Goal: Task Accomplishment & Management: Manage account settings

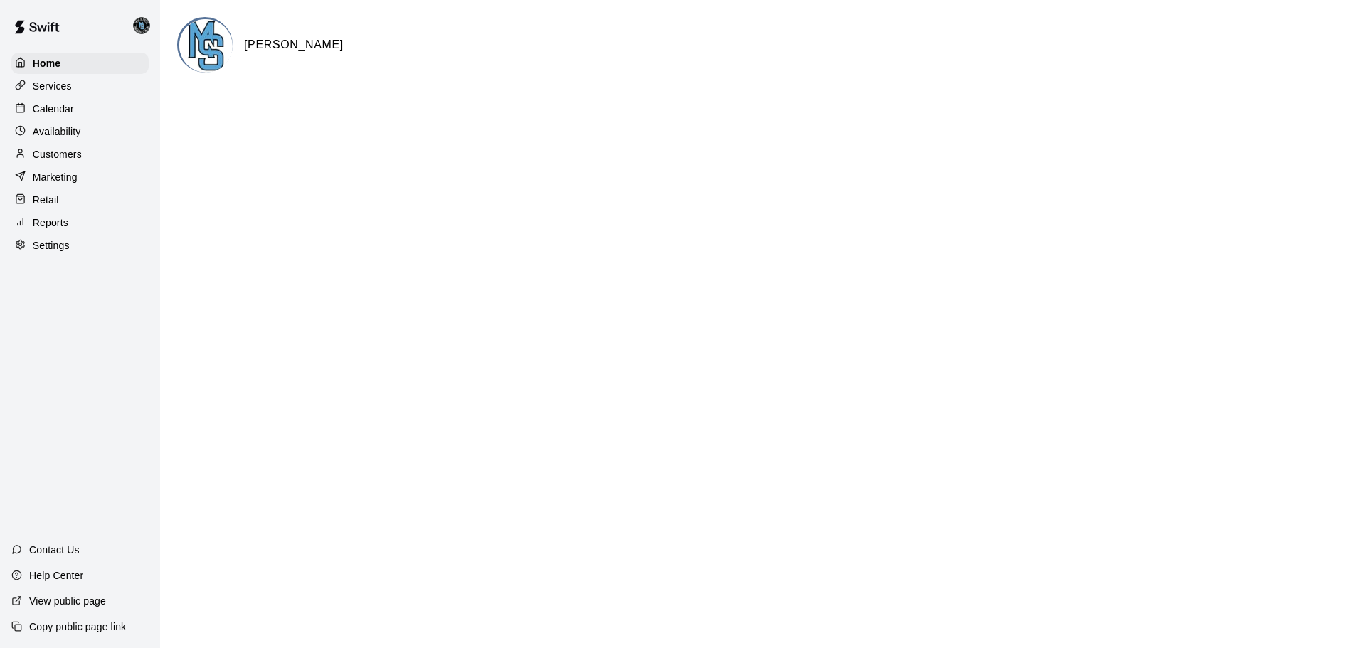
click at [51, 224] on p "Reports" at bounding box center [51, 223] width 36 height 14
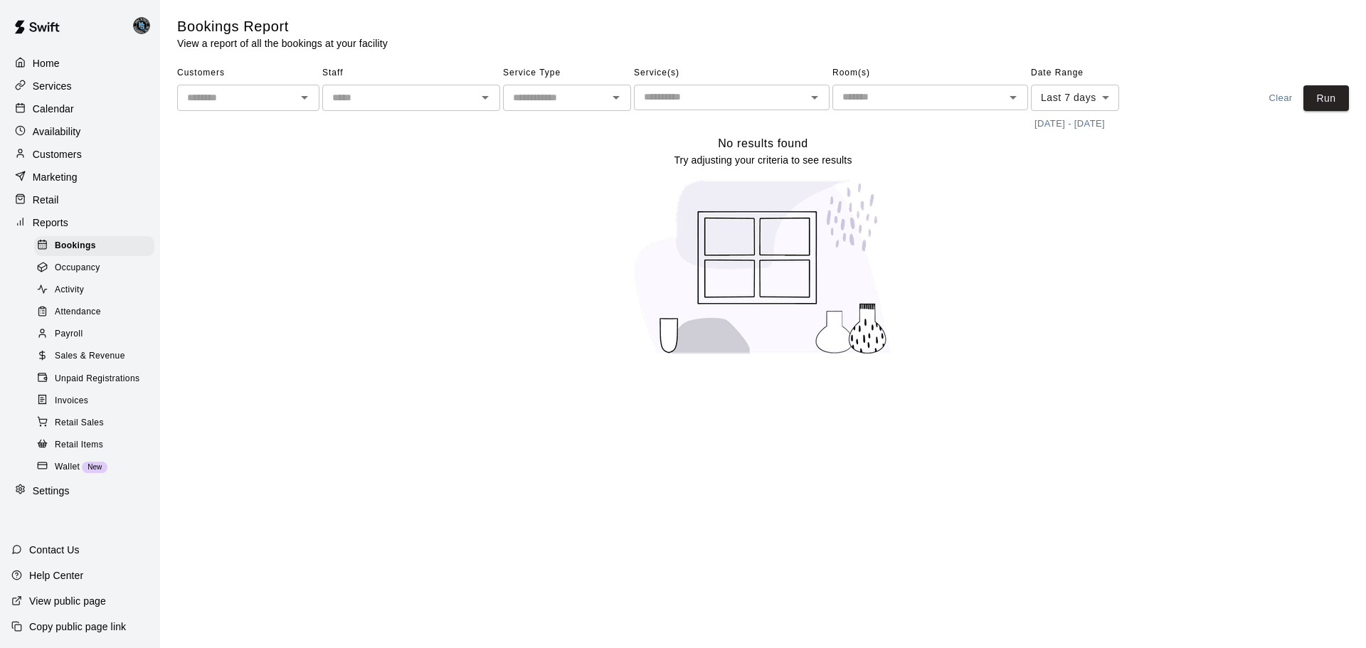
click at [75, 408] on span "Invoices" at bounding box center [71, 401] width 33 height 14
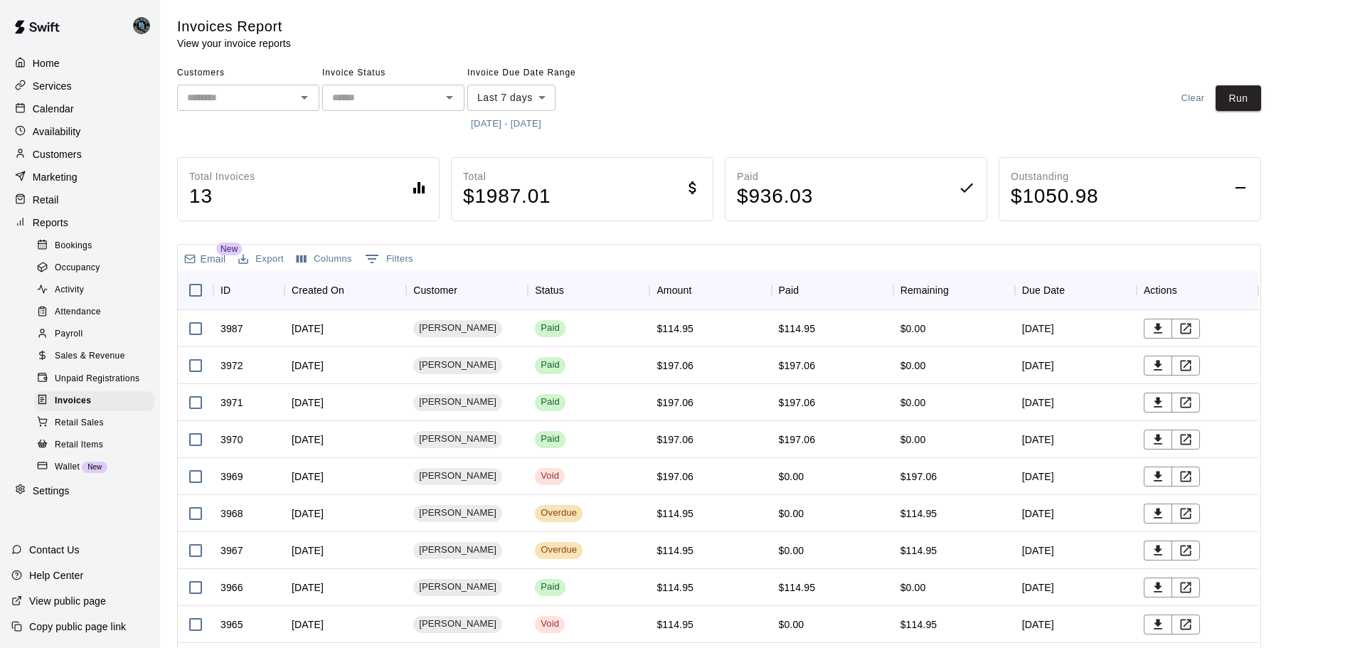
click at [504, 131] on button "[DATE] - [DATE]" at bounding box center [506, 124] width 78 height 22
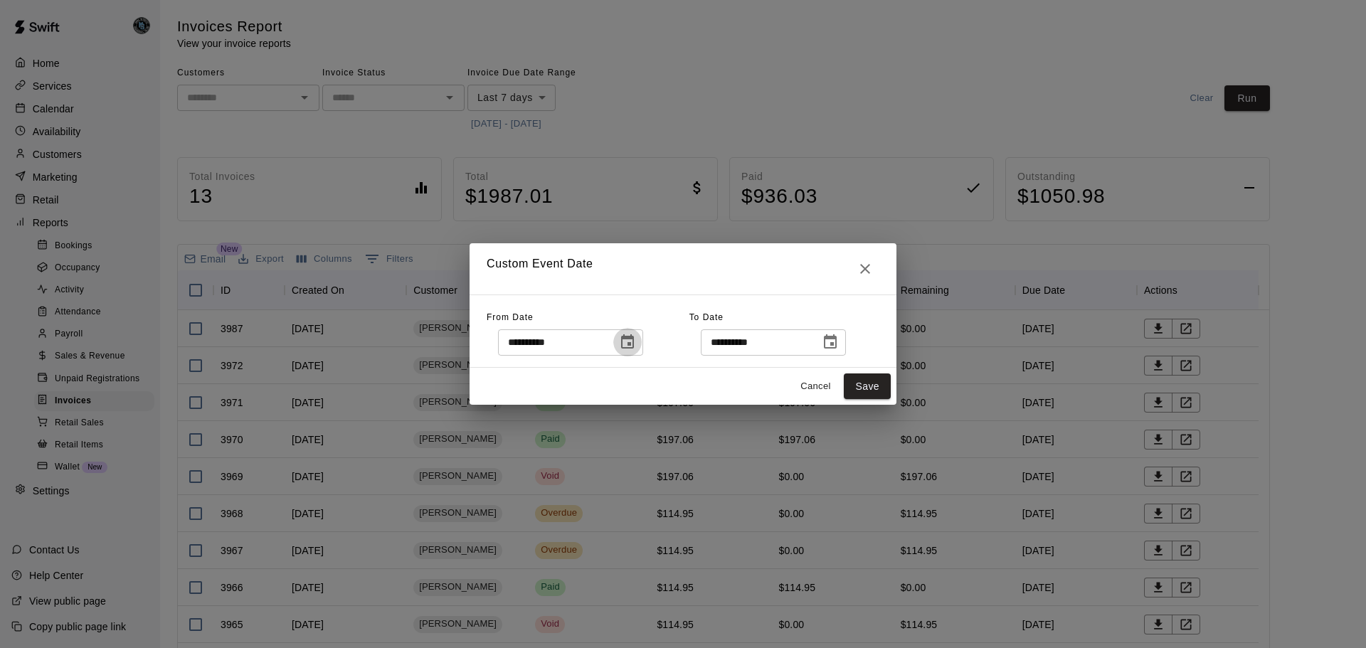
click at [636, 341] on icon "Choose date, selected date is Sep 3, 2025" at bounding box center [627, 342] width 17 height 17
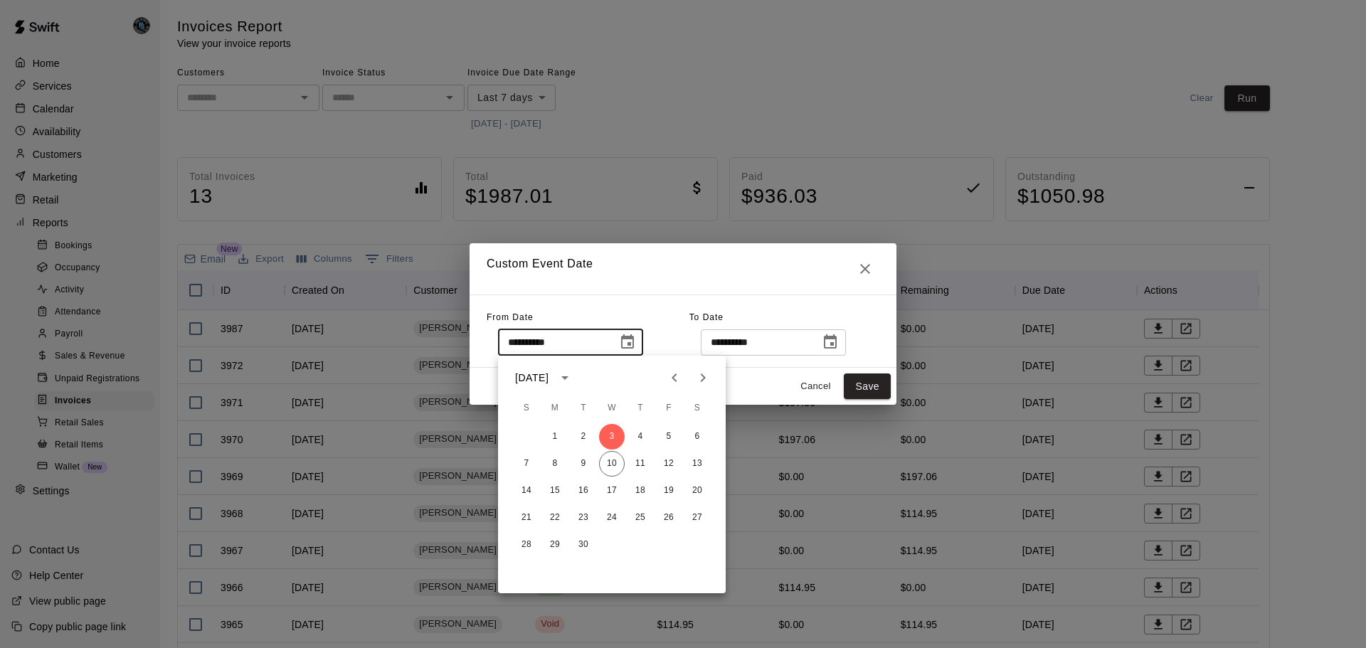
click at [677, 377] on icon "Previous month" at bounding box center [674, 377] width 17 height 17
click at [669, 489] on button "15" at bounding box center [669, 491] width 26 height 26
type input "**********"
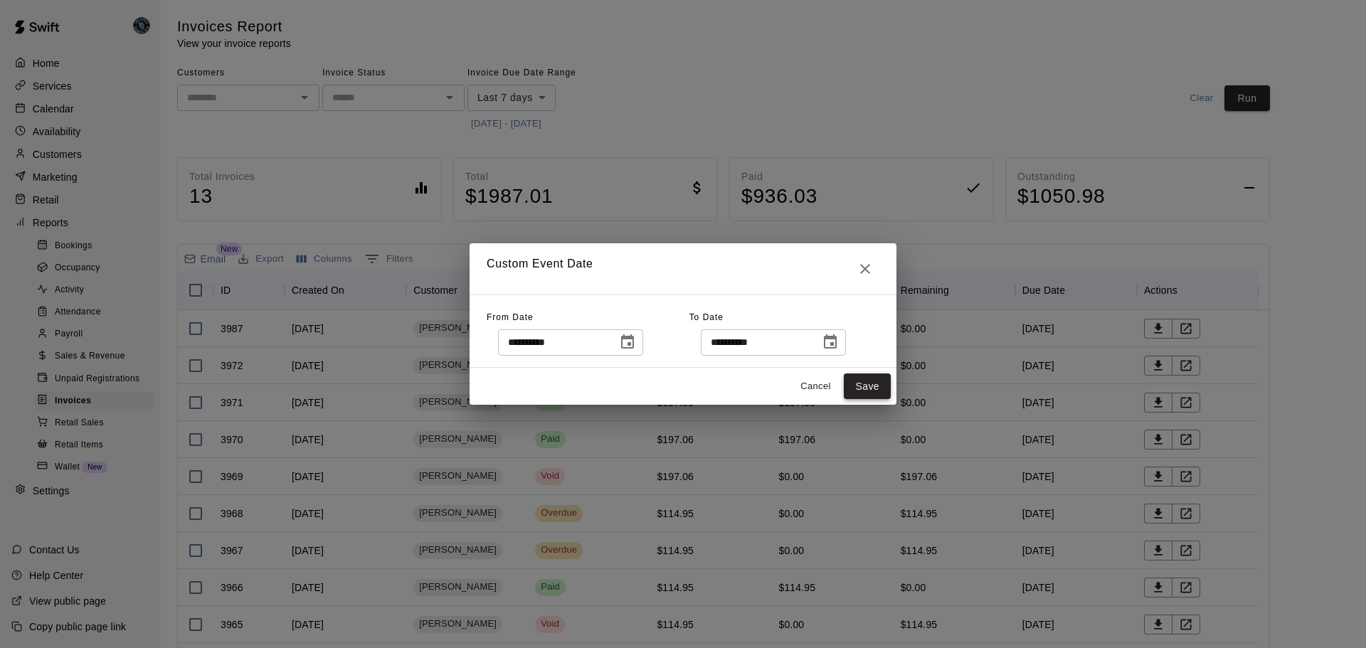
click at [871, 383] on button "Save" at bounding box center [867, 386] width 47 height 26
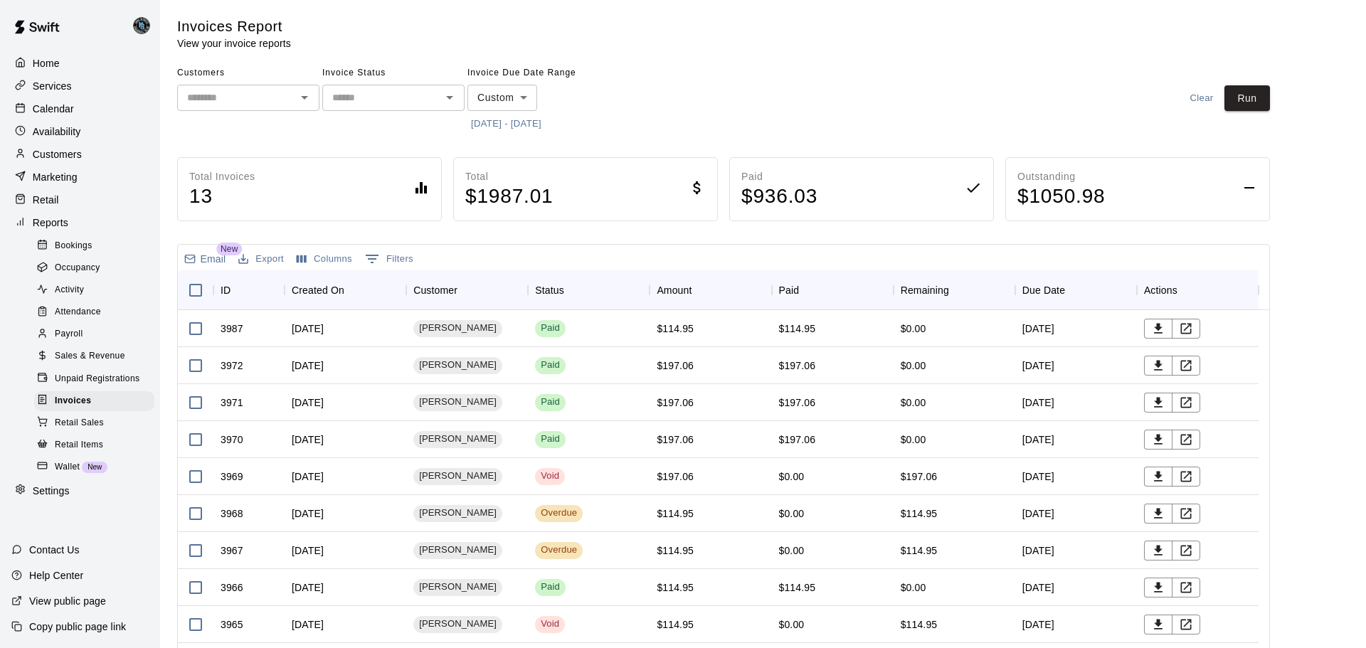
type input "******"
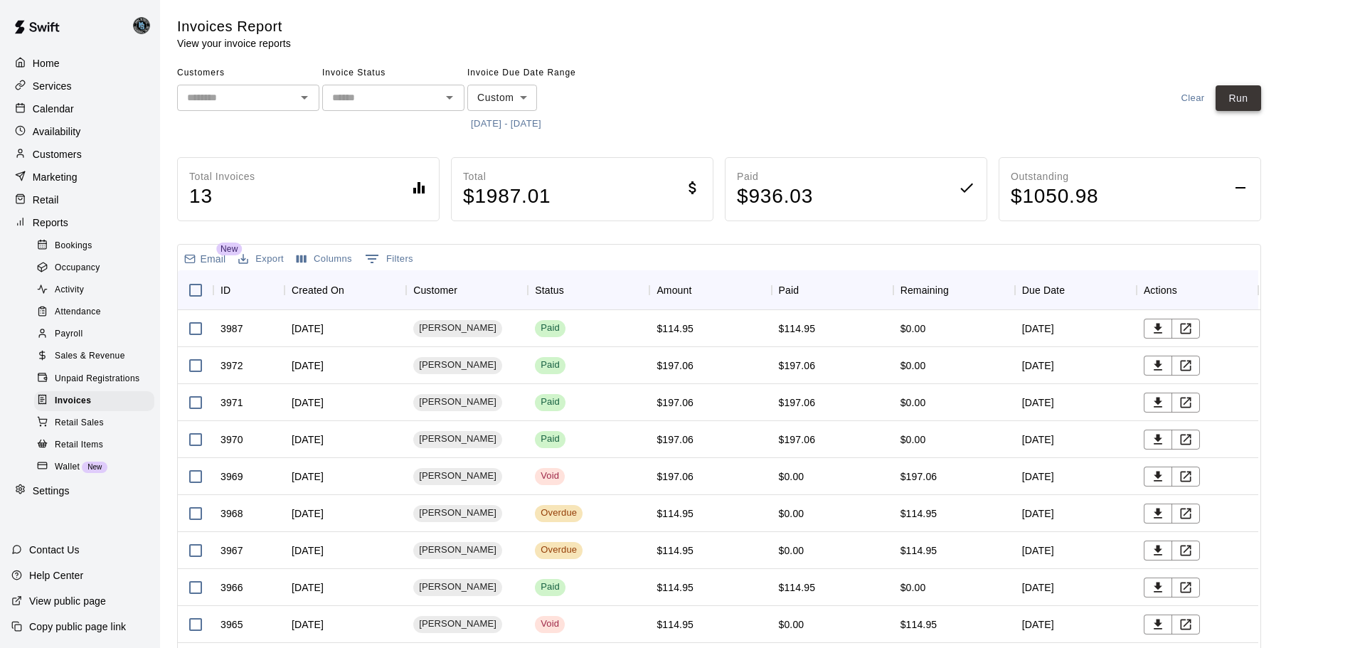
click at [1256, 97] on button "Run" at bounding box center [1239, 98] width 46 height 26
click at [545, 122] on button "[DATE] - [DATE]" at bounding box center [506, 124] width 78 height 22
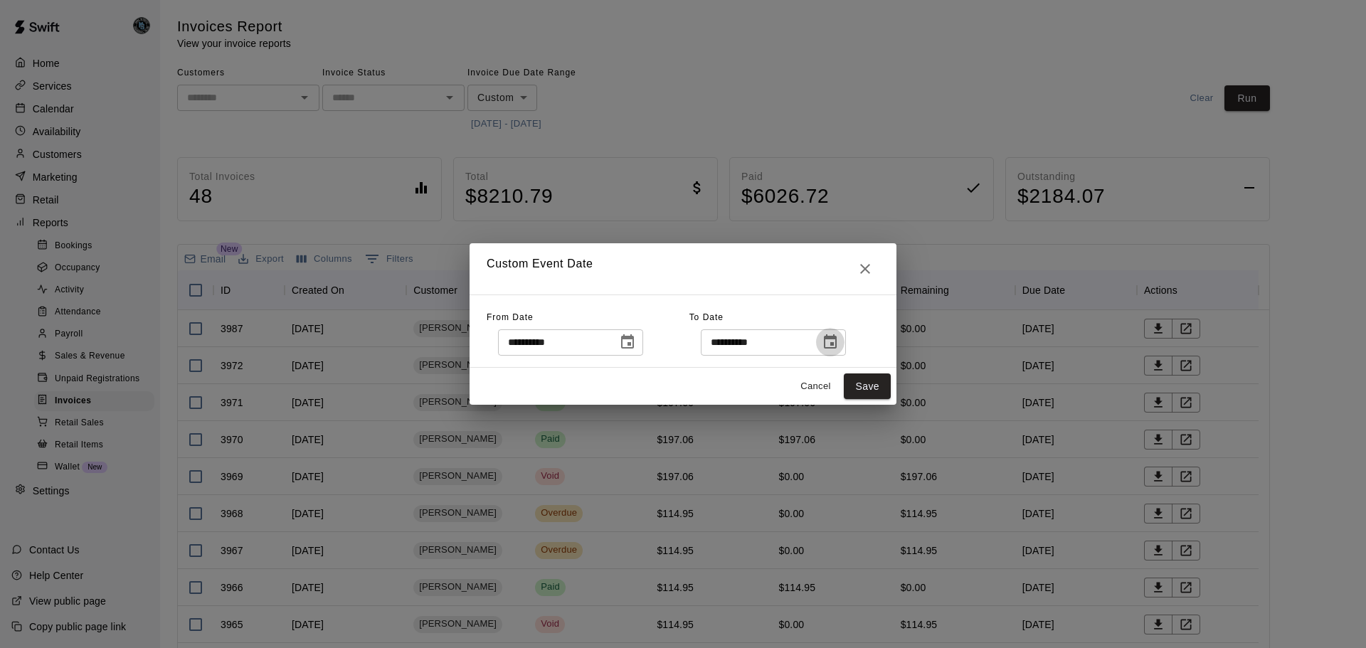
click at [837, 345] on icon "Choose date, selected date is Sep 10, 2025" at bounding box center [830, 341] width 13 height 14
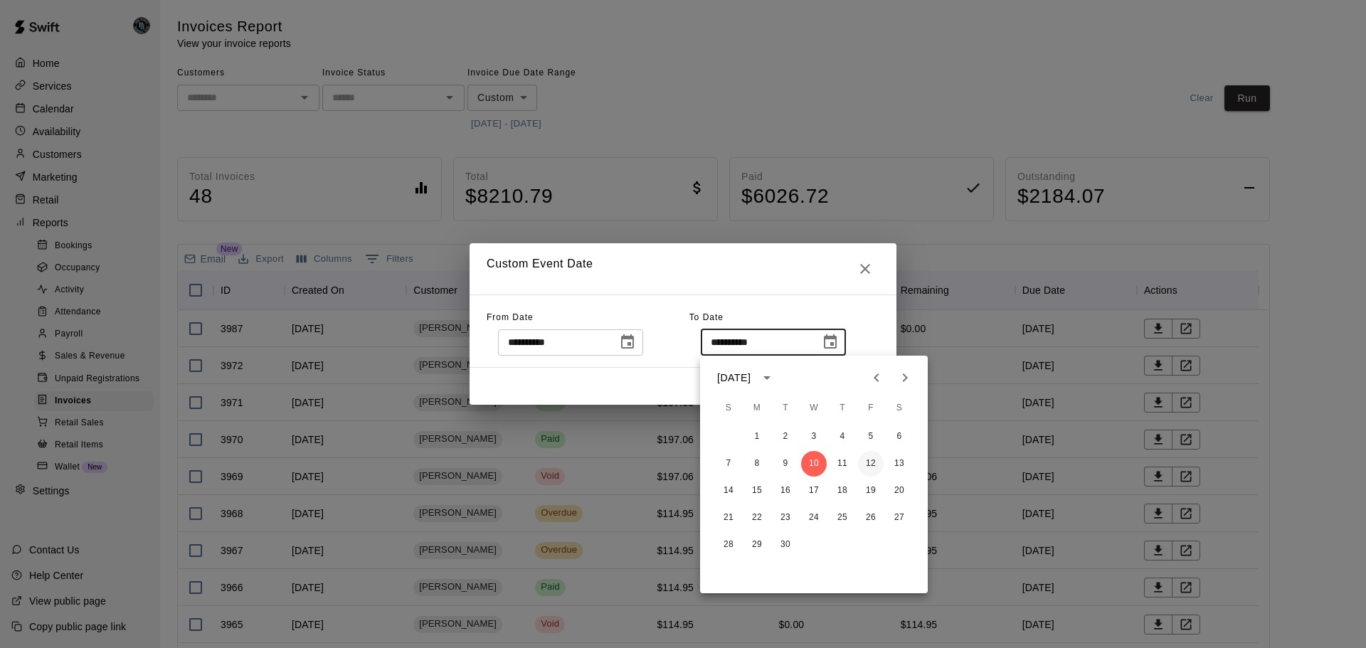
click at [874, 463] on button "12" at bounding box center [871, 464] width 26 height 26
type input "**********"
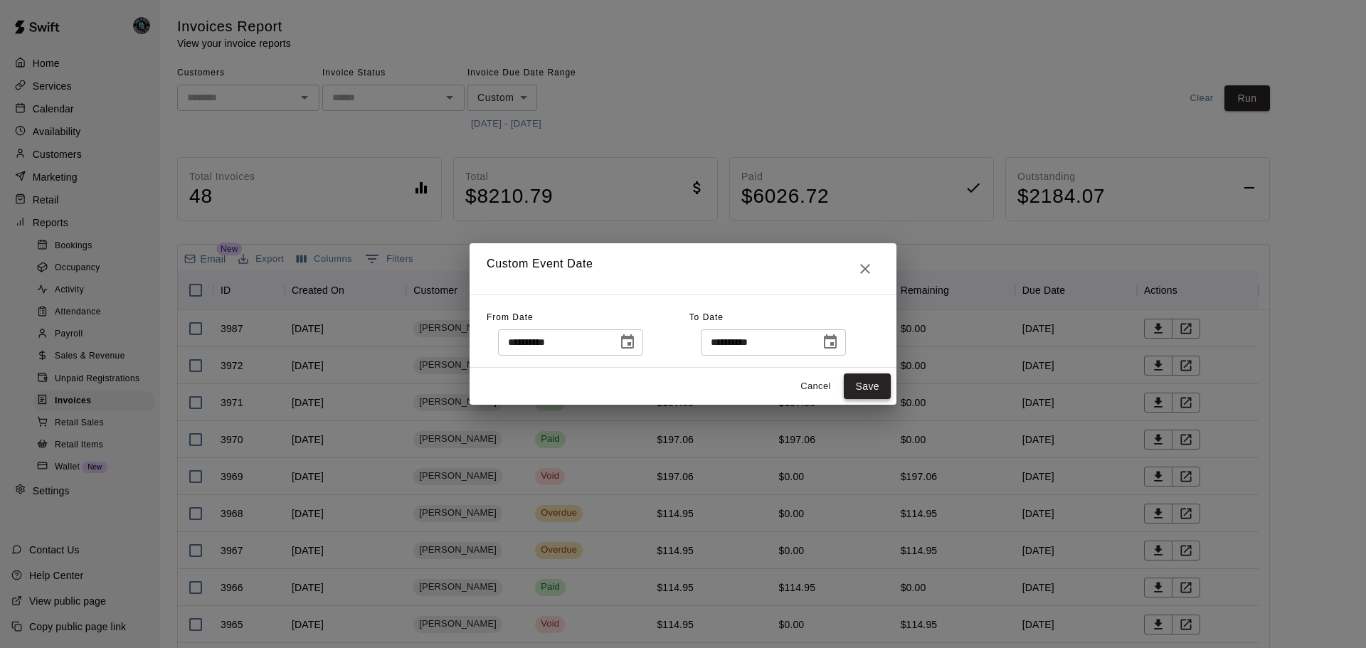
click at [870, 390] on button "Save" at bounding box center [867, 386] width 47 height 26
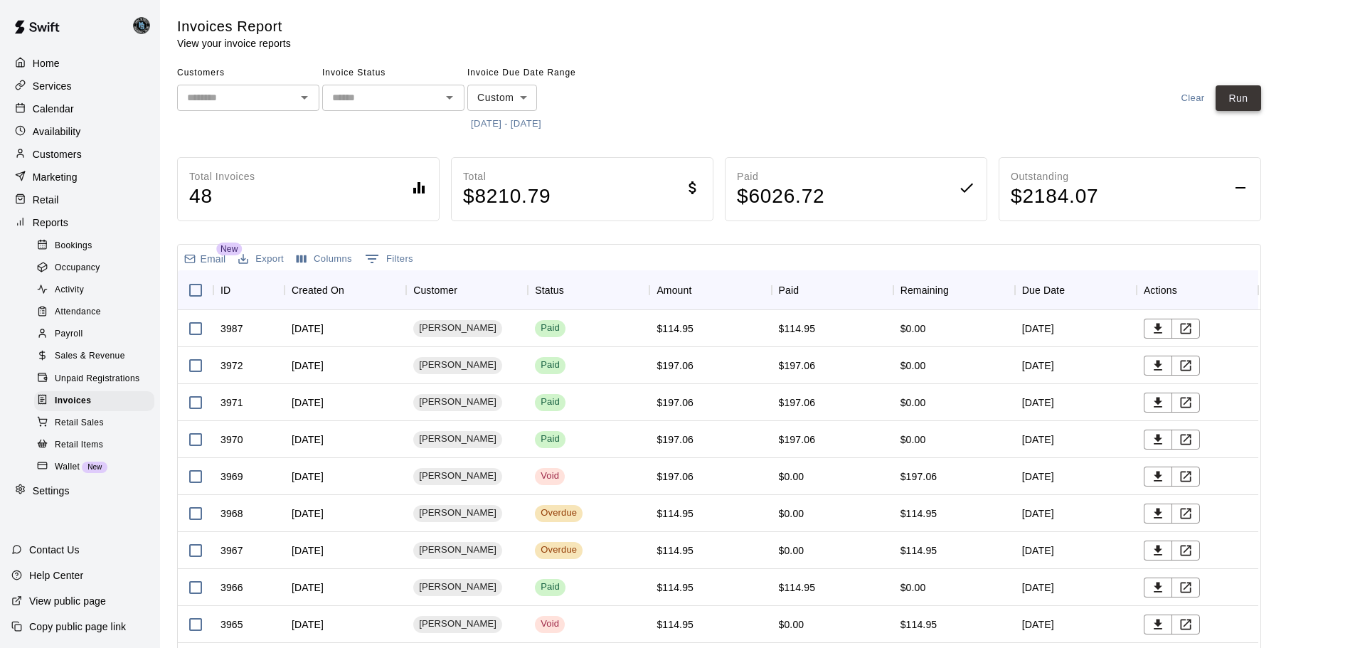
click at [1257, 108] on button "Run" at bounding box center [1239, 98] width 46 height 26
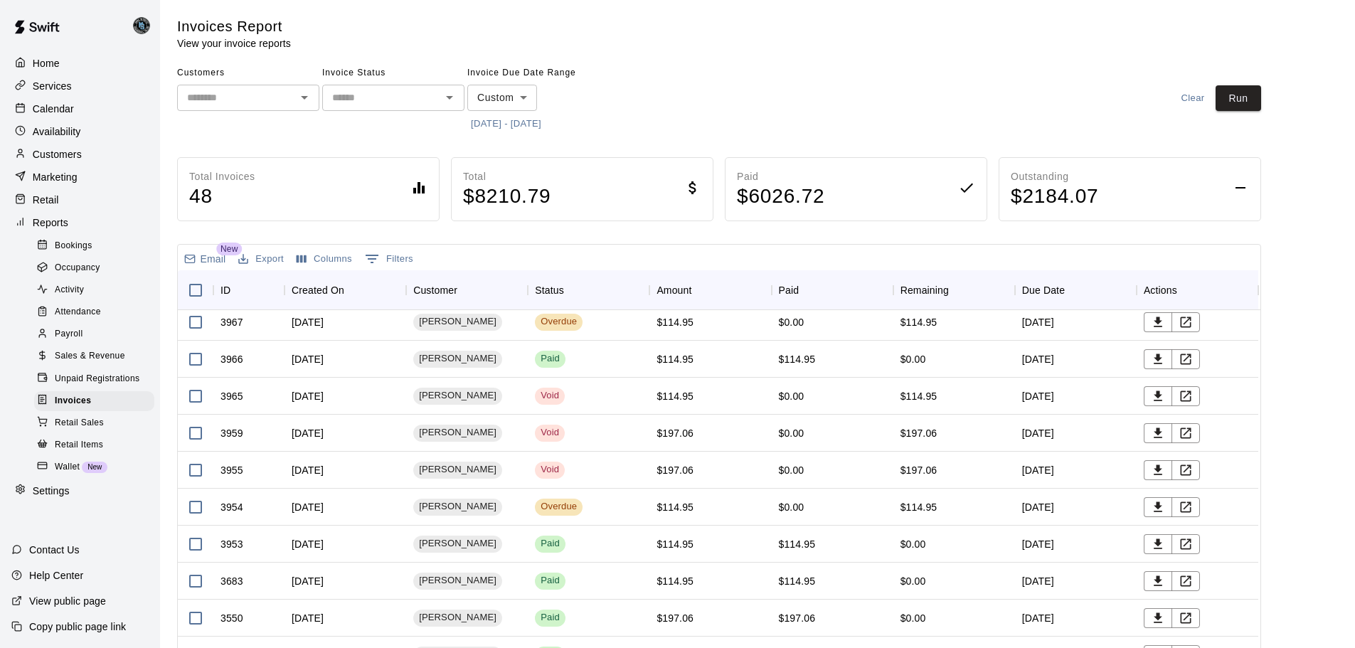
scroll to position [237, 0]
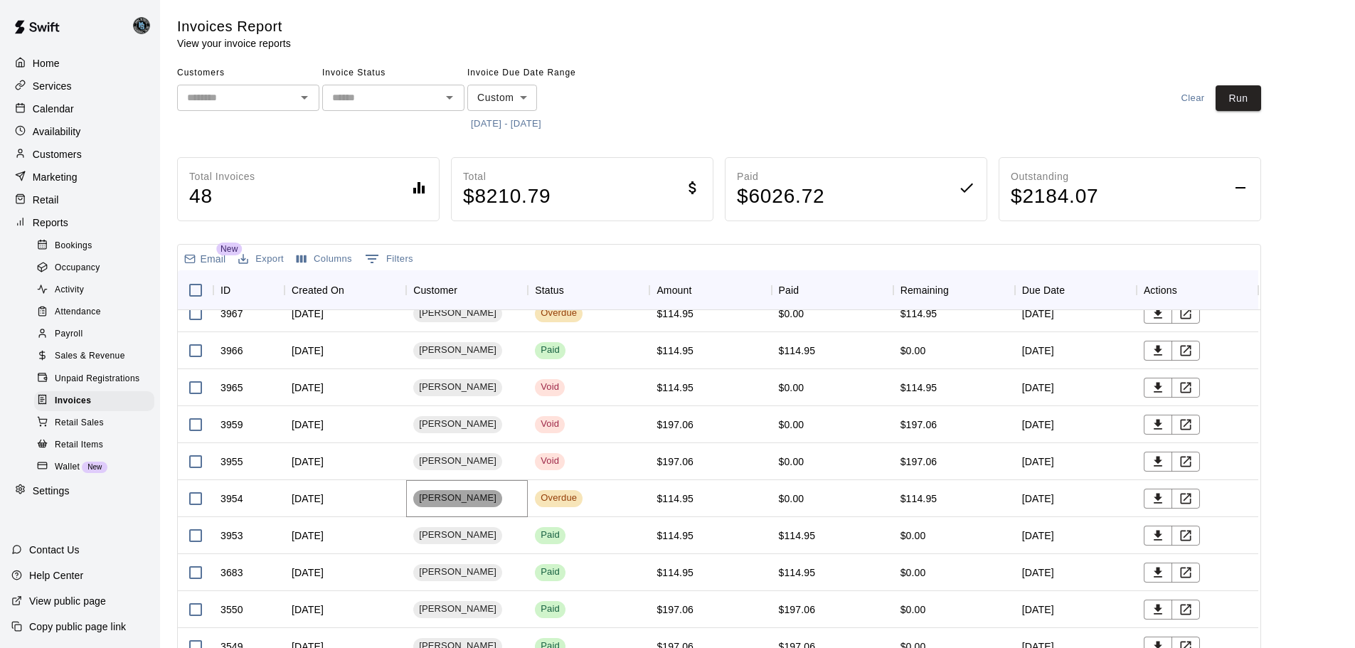
click at [462, 498] on span "[PERSON_NAME]" at bounding box center [457, 499] width 89 height 14
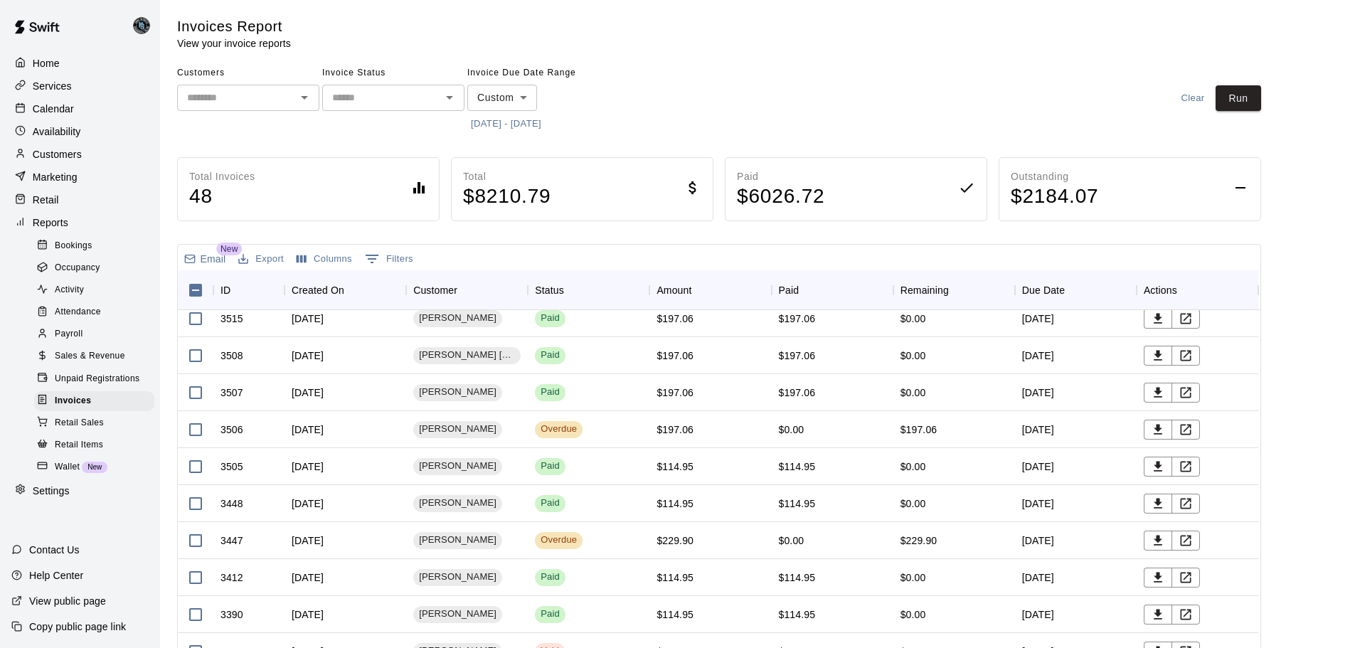
scroll to position [1381, 0]
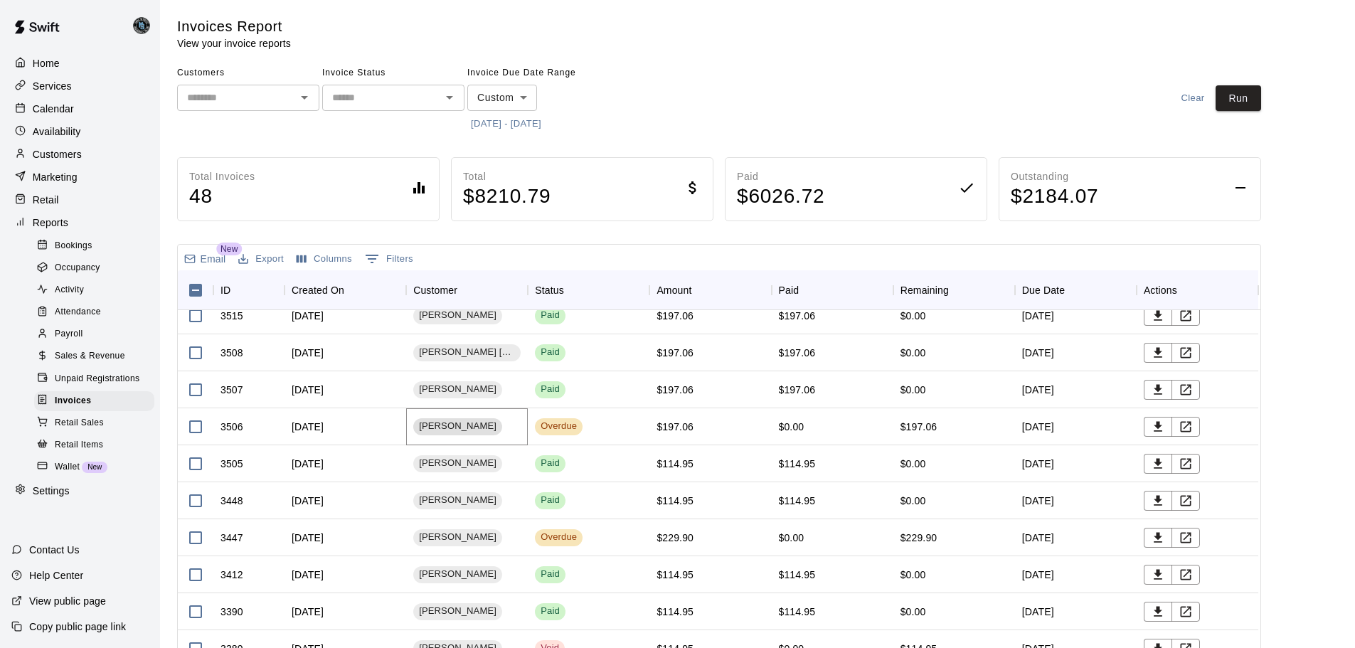
click at [452, 430] on span "[PERSON_NAME]" at bounding box center [457, 427] width 89 height 14
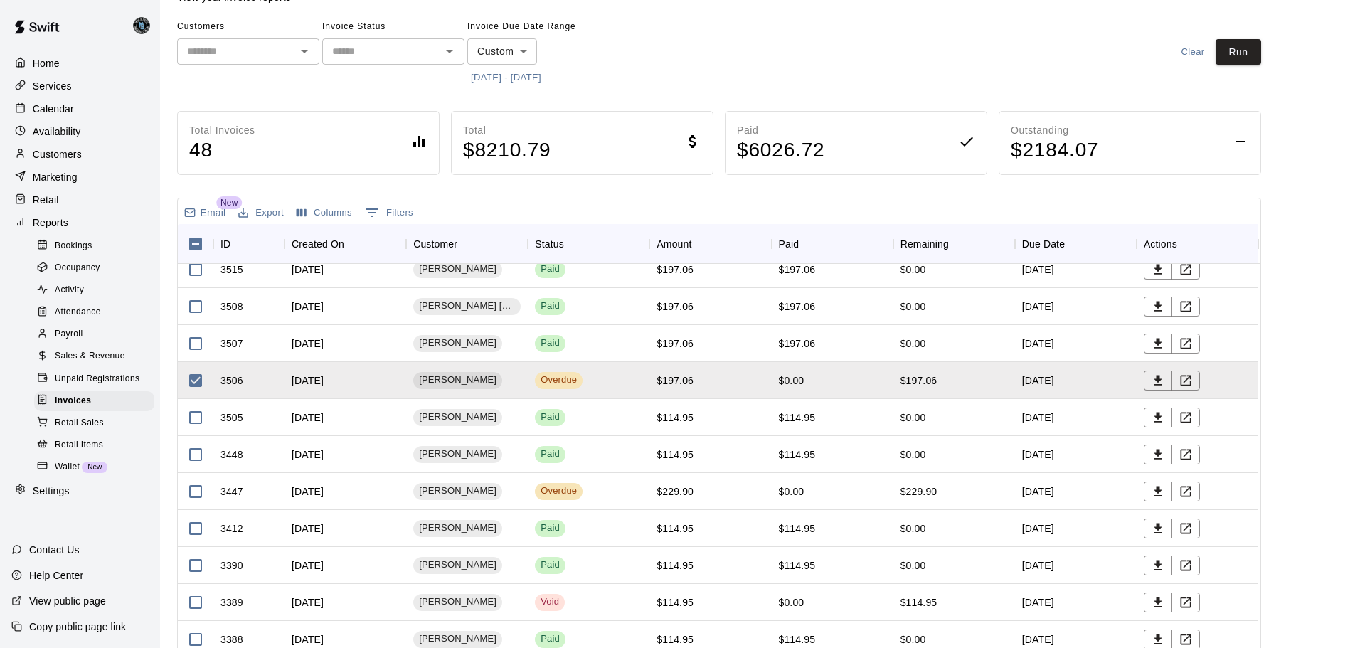
scroll to position [0, 0]
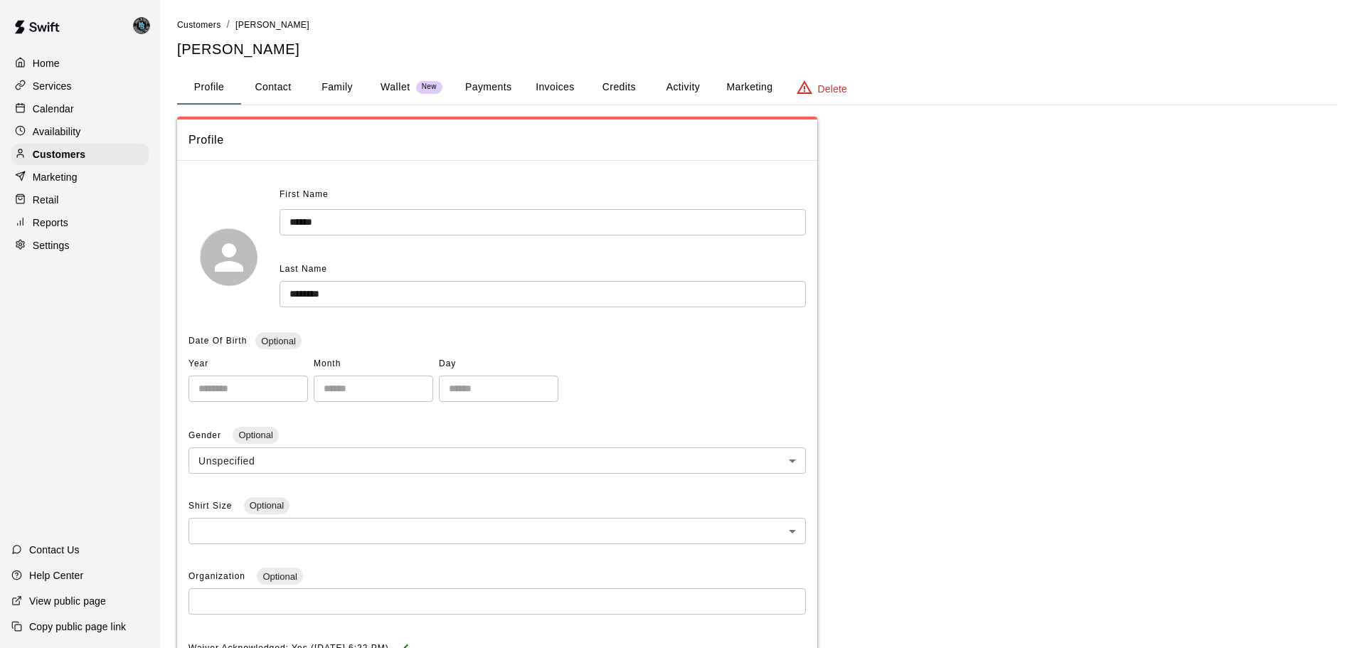
click at [544, 80] on button "Invoices" at bounding box center [555, 87] width 64 height 34
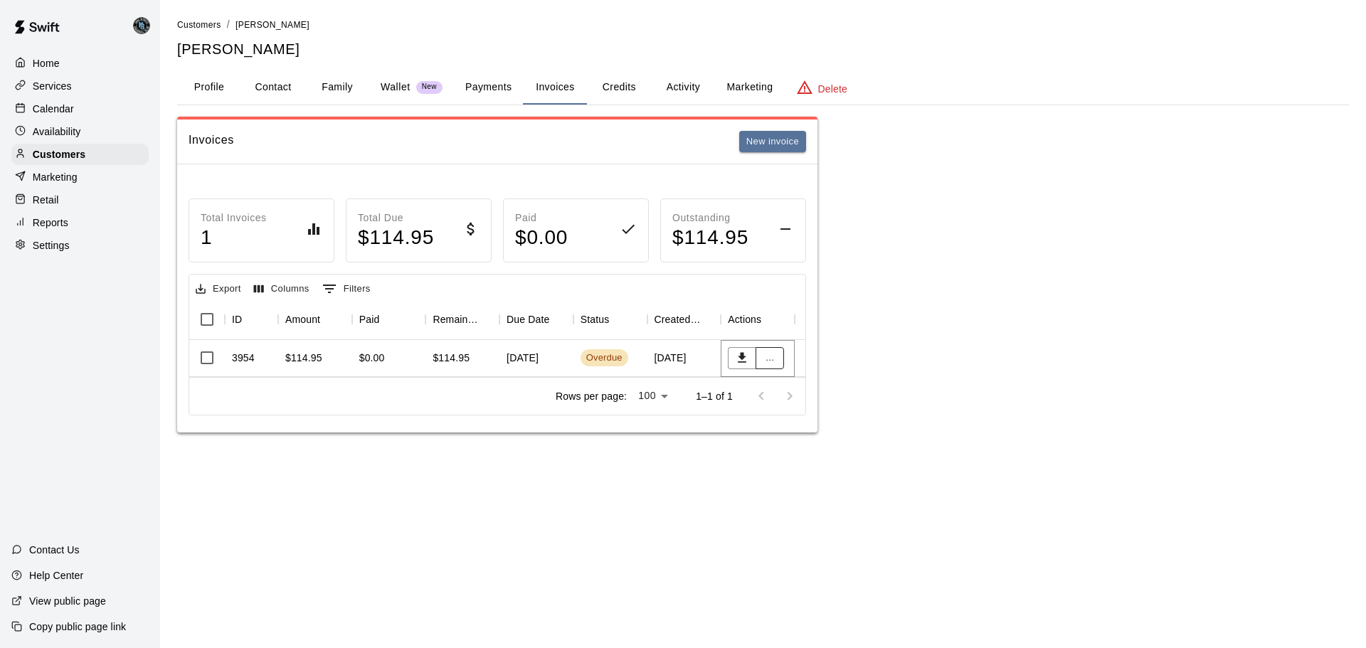
click at [771, 362] on button "..." at bounding box center [769, 358] width 28 height 22
click at [829, 481] on li "Send reminder email" at bounding box center [816, 480] width 122 height 23
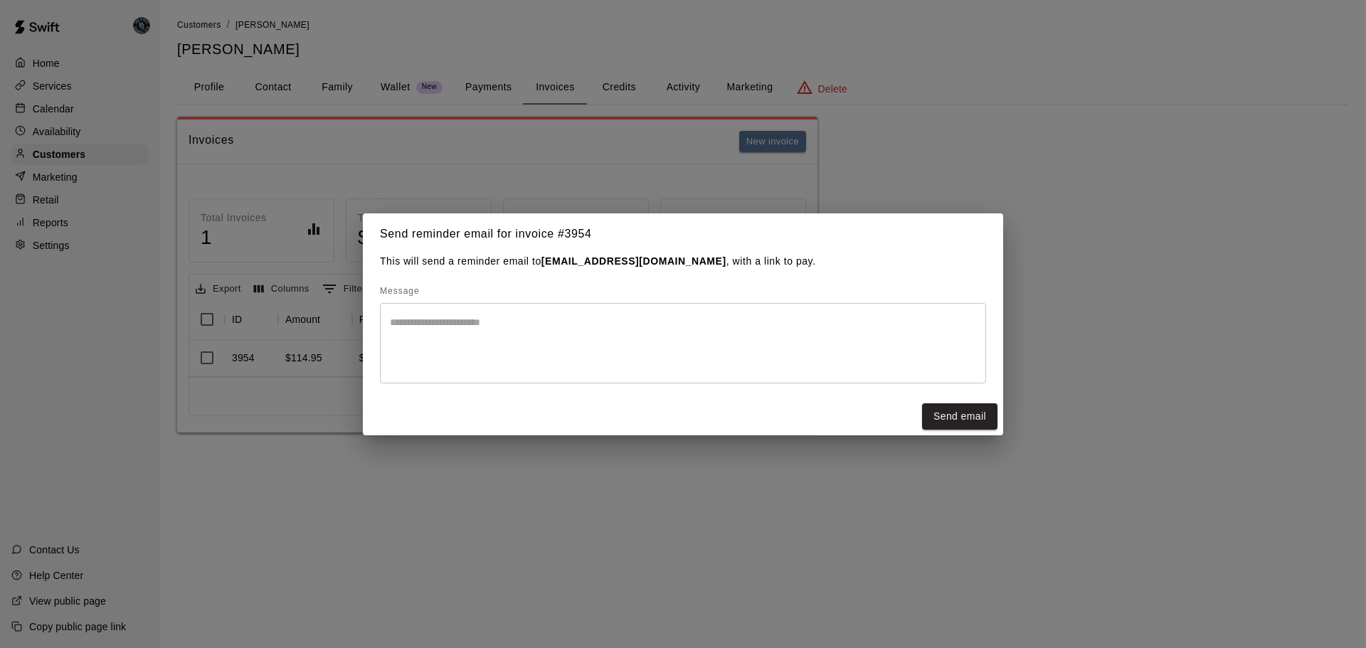
click at [537, 323] on textarea at bounding box center [683, 343] width 586 height 57
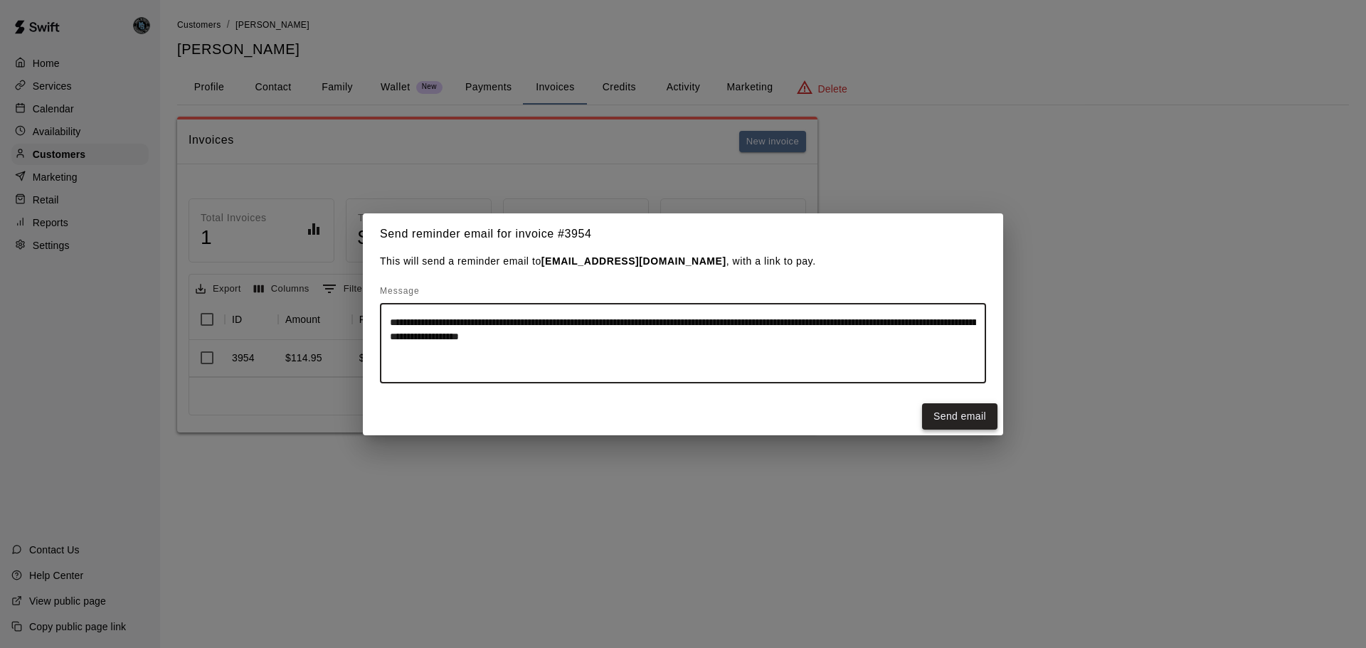
type textarea "**********"
click at [964, 416] on button "Send email" at bounding box center [959, 416] width 75 height 26
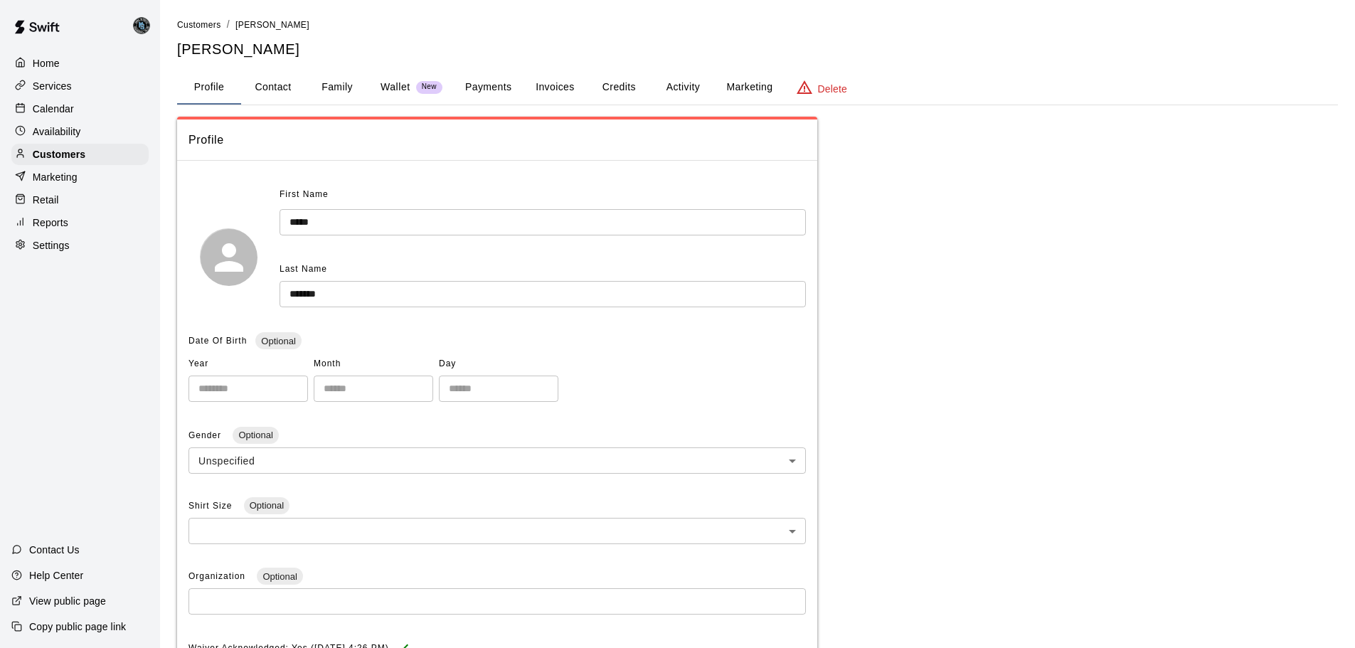
click at [276, 90] on button "Contact" at bounding box center [273, 87] width 64 height 34
select select "**"
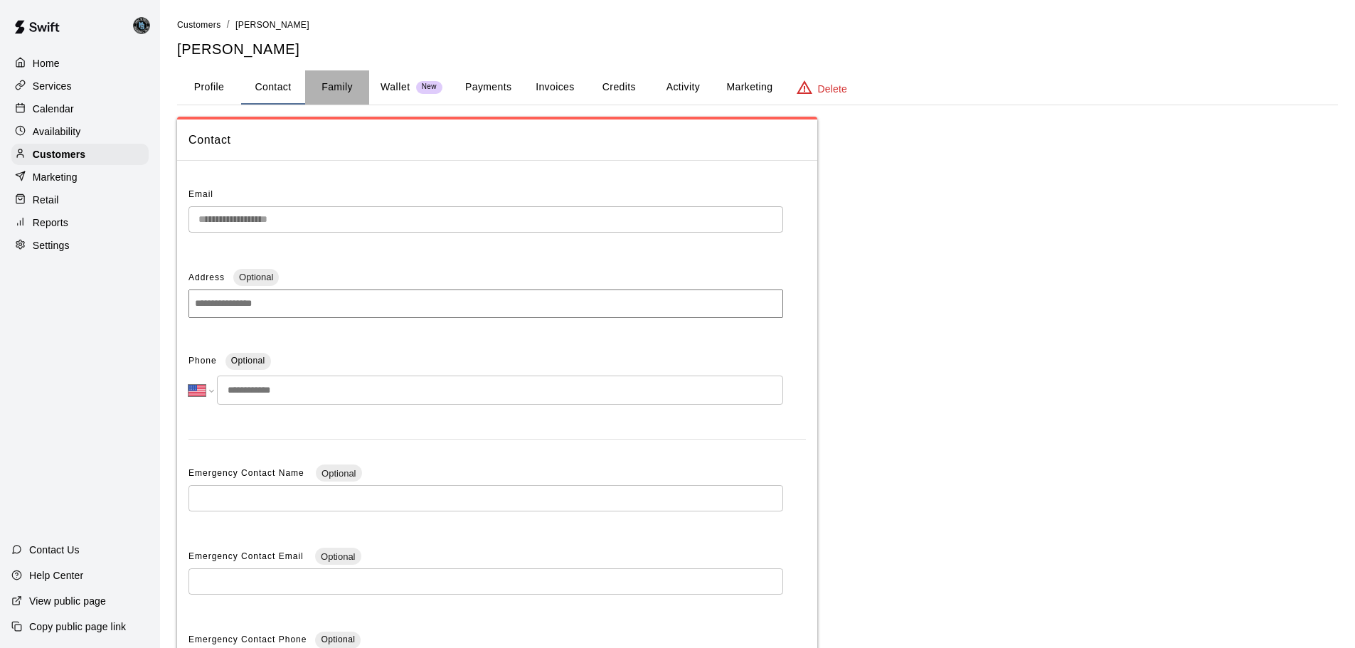
click at [339, 86] on button "Family" at bounding box center [337, 87] width 64 height 34
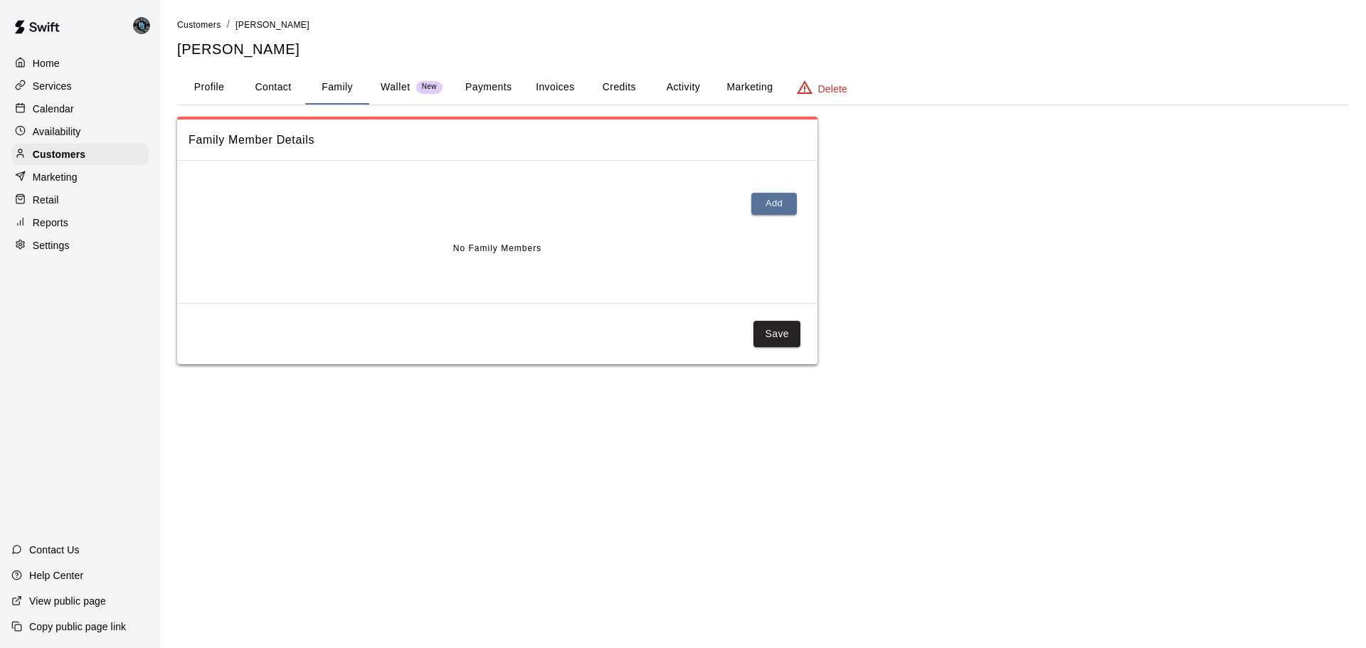
click at [285, 87] on button "Contact" at bounding box center [273, 87] width 64 height 34
select select "**"
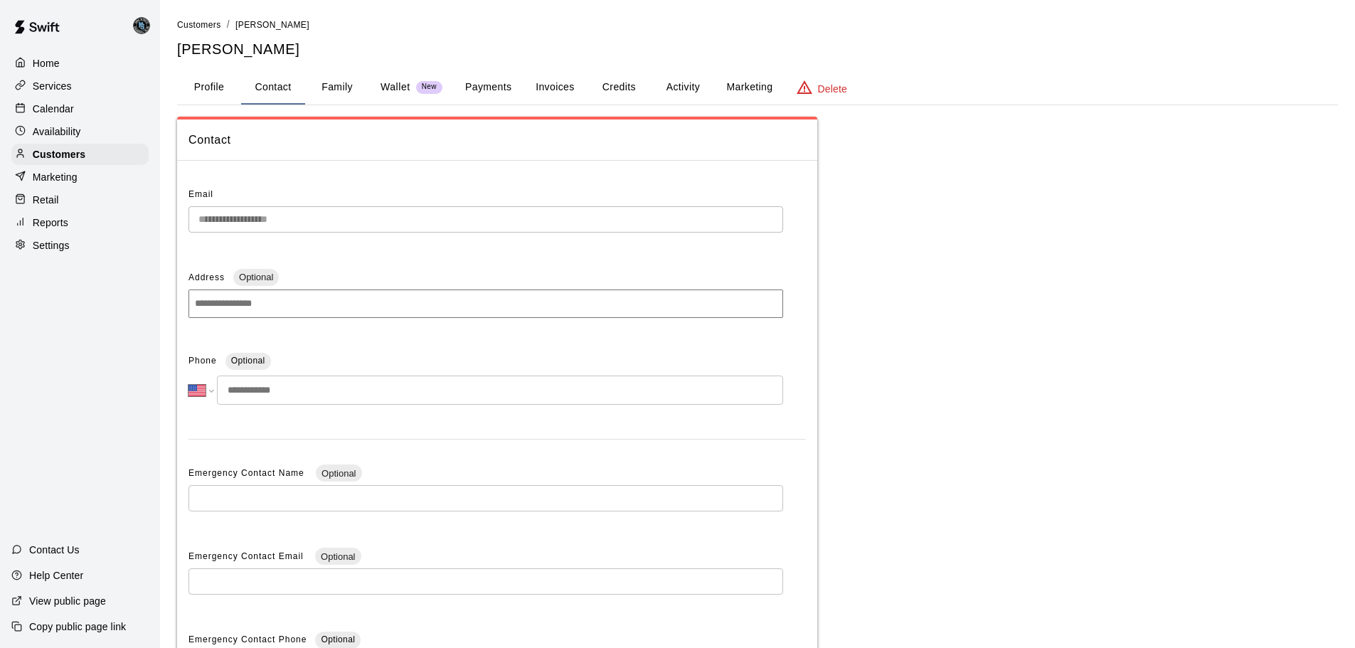
click at [207, 87] on button "Profile" at bounding box center [209, 87] width 64 height 34
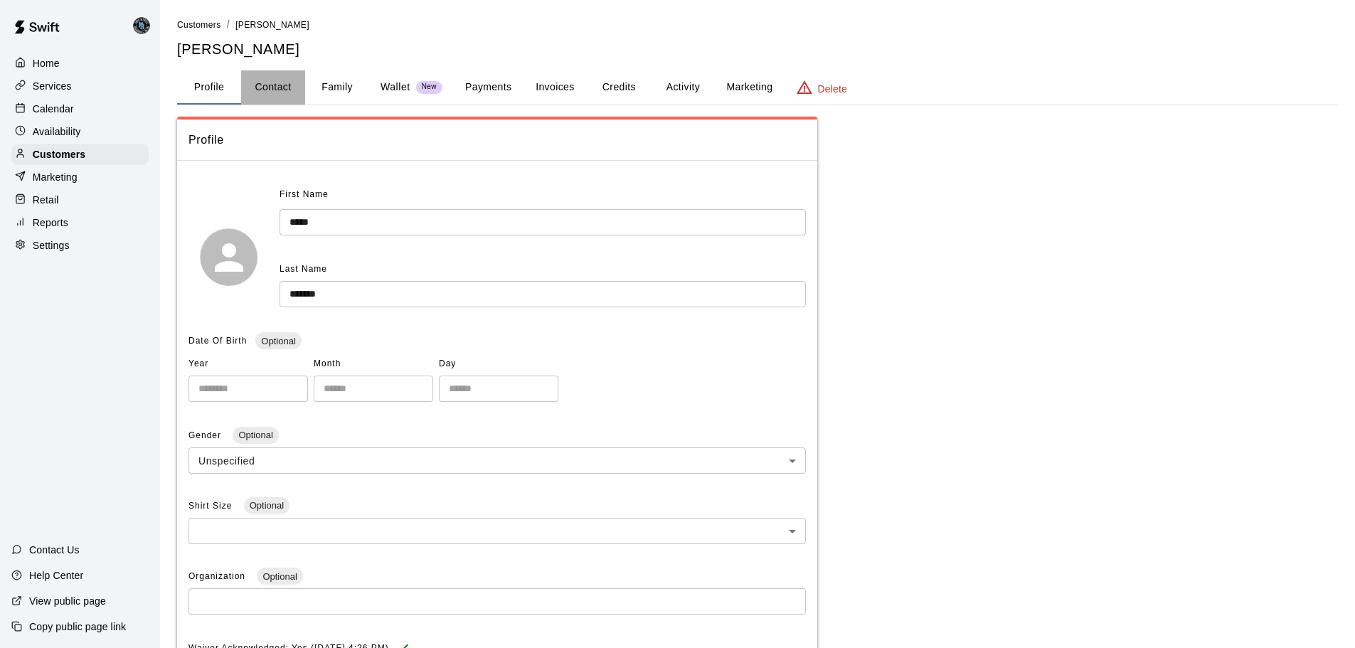
click at [274, 88] on button "Contact" at bounding box center [273, 87] width 64 height 34
select select "**"
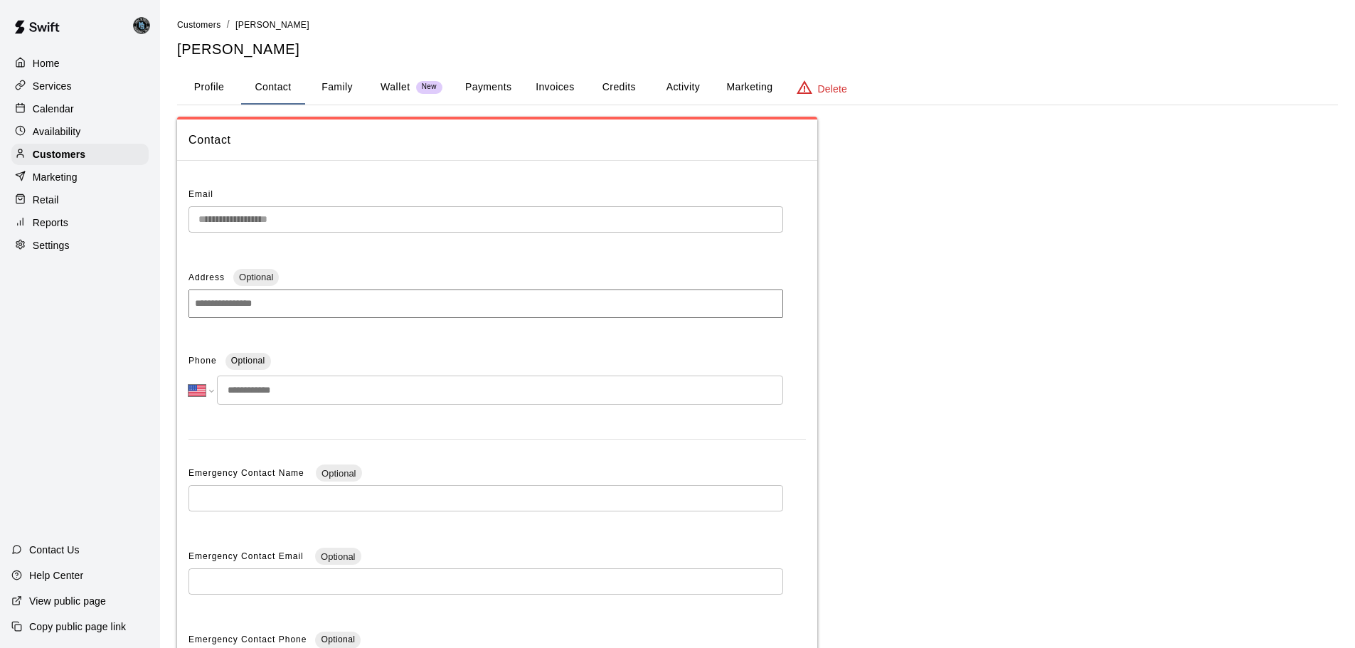
click at [343, 88] on button "Family" at bounding box center [337, 87] width 64 height 34
